Goal: Task Accomplishment & Management: Manage account settings

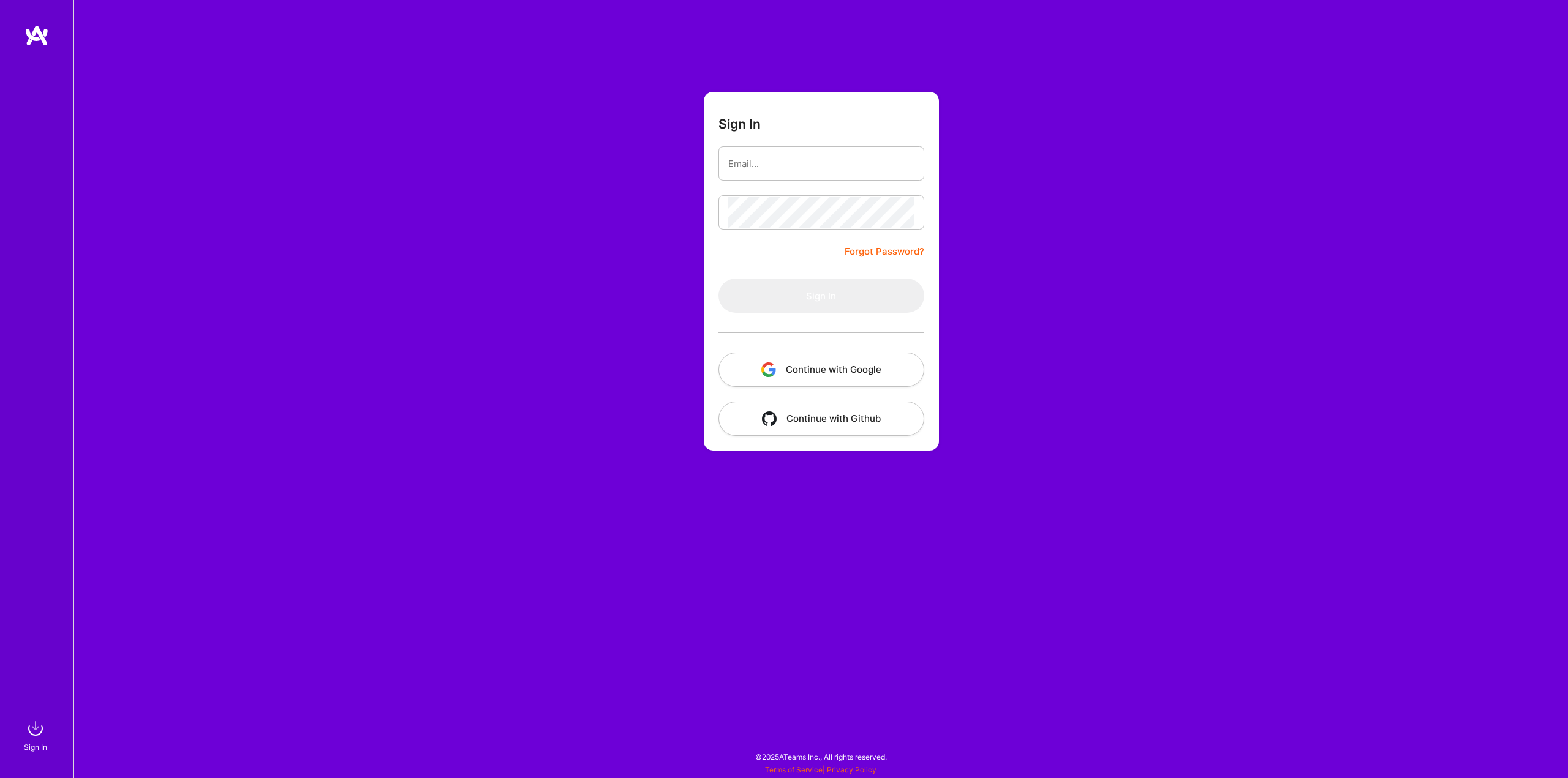
click at [805, 366] on button "Continue with Google" at bounding box center [821, 369] width 206 height 34
click at [809, 378] on button "Continue with Google" at bounding box center [821, 369] width 206 height 34
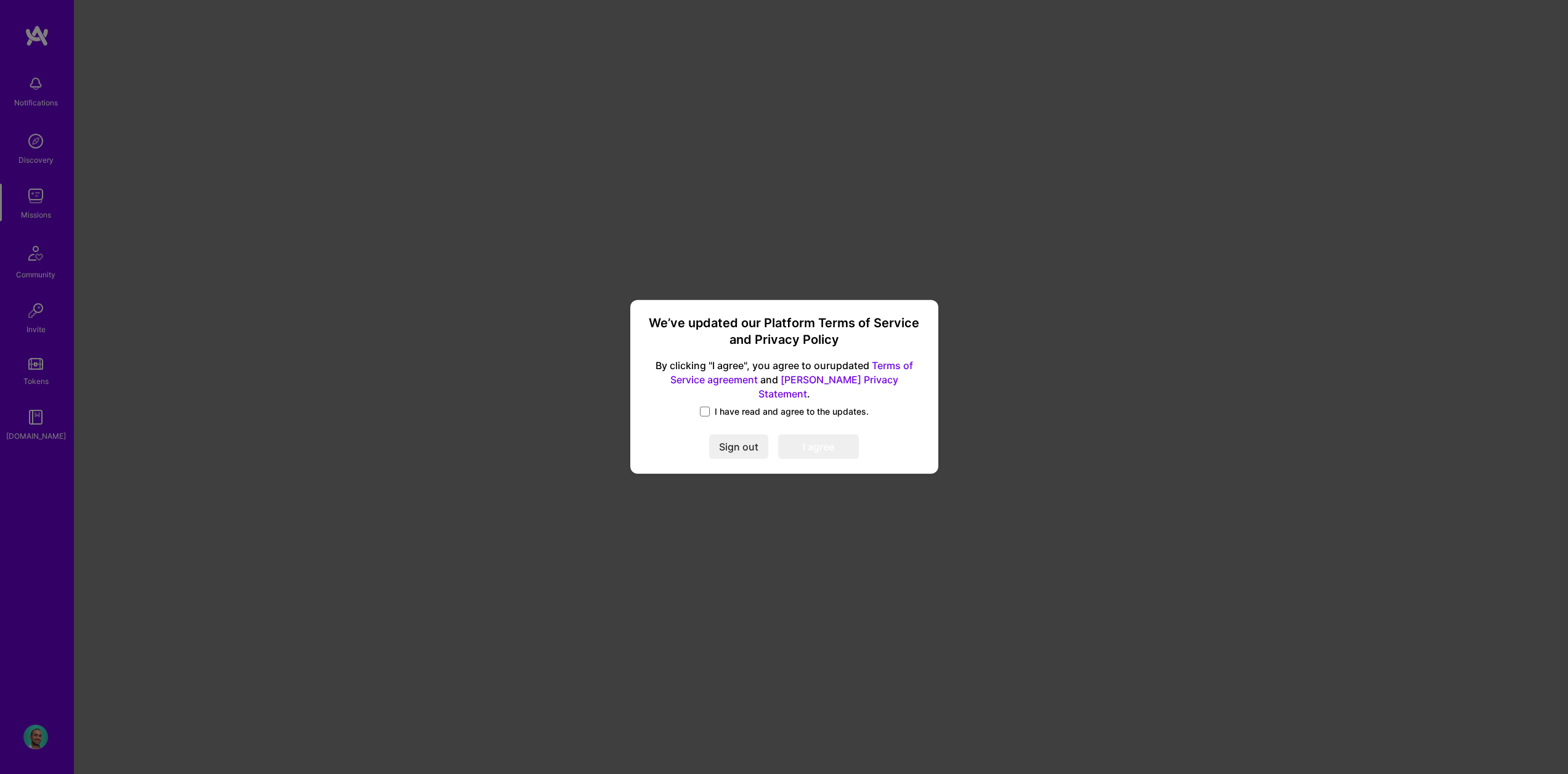
click at [728, 406] on span "I have read and agree to the updates." at bounding box center [791, 412] width 154 height 12
click at [0, 0] on input "I have read and agree to the updates." at bounding box center [0, 0] width 0 height 0
click at [802, 444] on button "I agree" at bounding box center [818, 447] width 81 height 24
